Goal: Navigation & Orientation: Find specific page/section

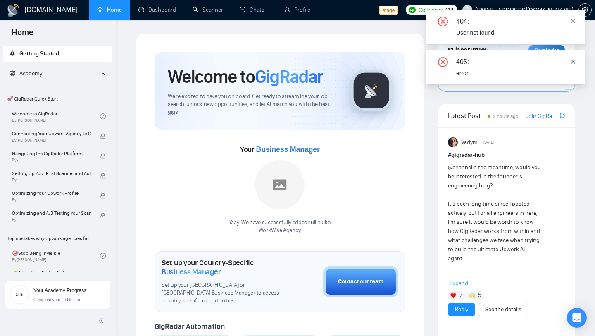
click at [575, 63] on icon "close" at bounding box center [573, 61] width 5 height 5
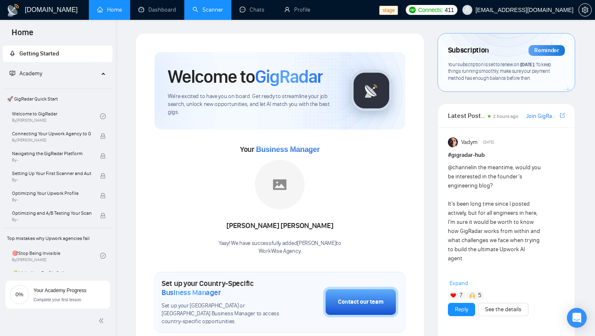
click at [216, 9] on link "Scanner" at bounding box center [208, 9] width 31 height 7
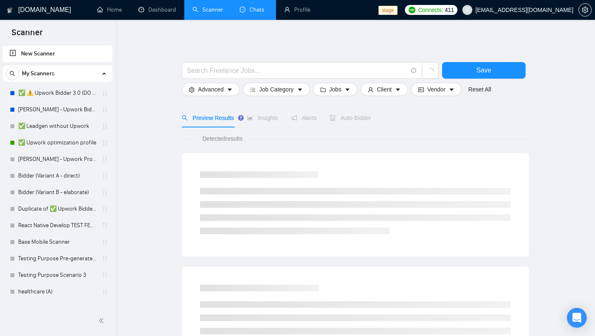
click at [259, 11] on link "Chats" at bounding box center [254, 9] width 28 height 7
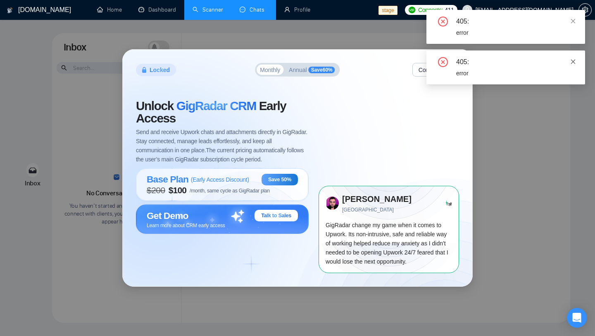
click at [572, 59] on icon "close" at bounding box center [573, 62] width 6 height 6
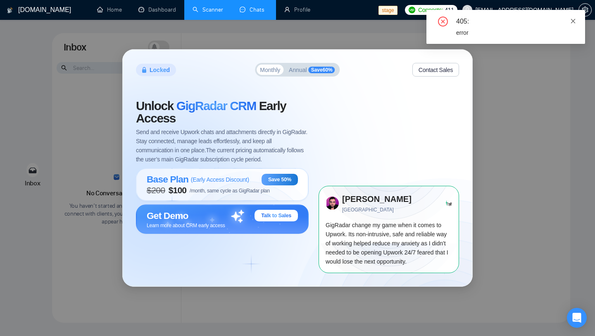
click at [573, 24] on span at bounding box center [573, 21] width 6 height 7
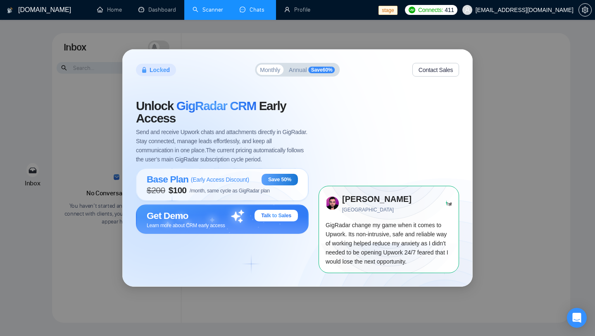
click at [521, 72] on div "Locked Monthly Annual Save 60 % Contact Sales Unlock GigRadar CRM Early Access …" at bounding box center [297, 168] width 595 height 336
click at [120, 11] on link "Home" at bounding box center [109, 9] width 25 height 7
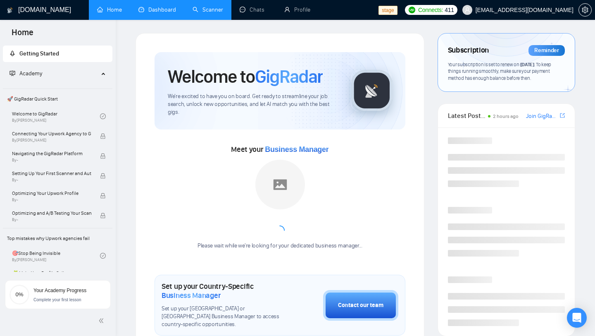
click at [161, 11] on link "Dashboard" at bounding box center [157, 9] width 38 height 7
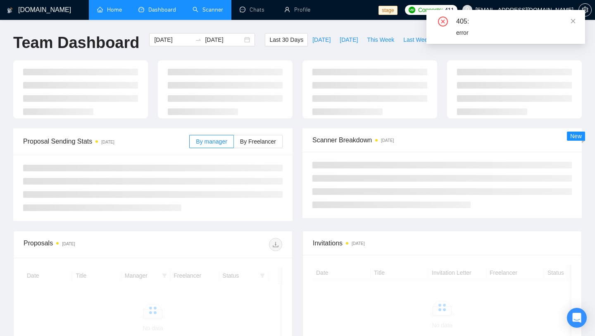
click at [200, 13] on link "Scanner" at bounding box center [208, 9] width 31 height 7
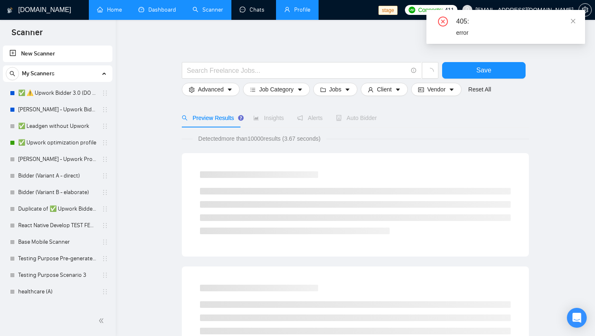
click at [286, 10] on link "Profile" at bounding box center [297, 9] width 26 height 7
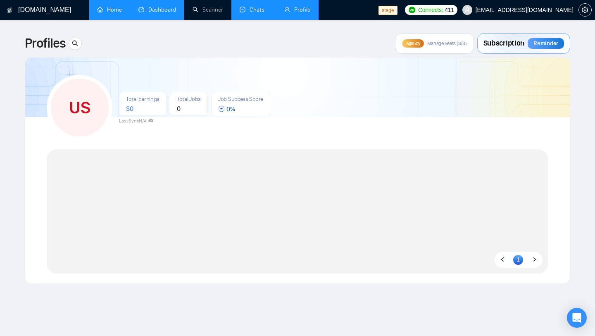
click at [255, 13] on link "Chats" at bounding box center [254, 9] width 28 height 7
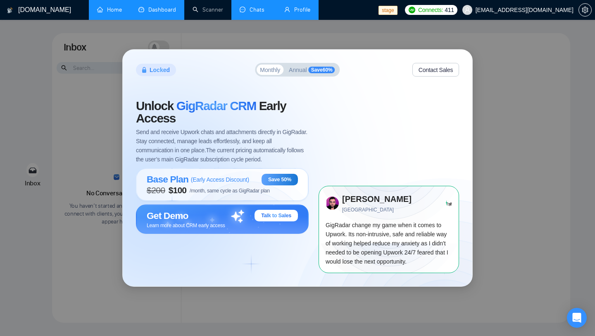
click at [108, 76] on div "Locked Monthly Annual Save 60 % Contact Sales Unlock GigRadar CRM Early Access …" at bounding box center [297, 168] width 595 height 336
click at [212, 9] on link "Scanner" at bounding box center [208, 9] width 31 height 7
